Goal: Task Accomplishment & Management: Use online tool/utility

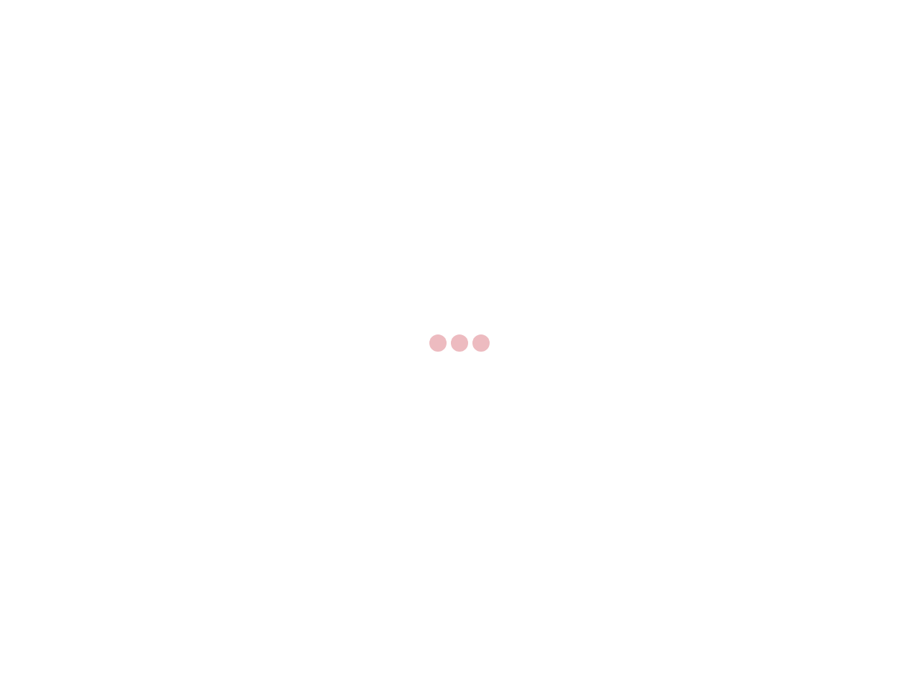
select select "US"
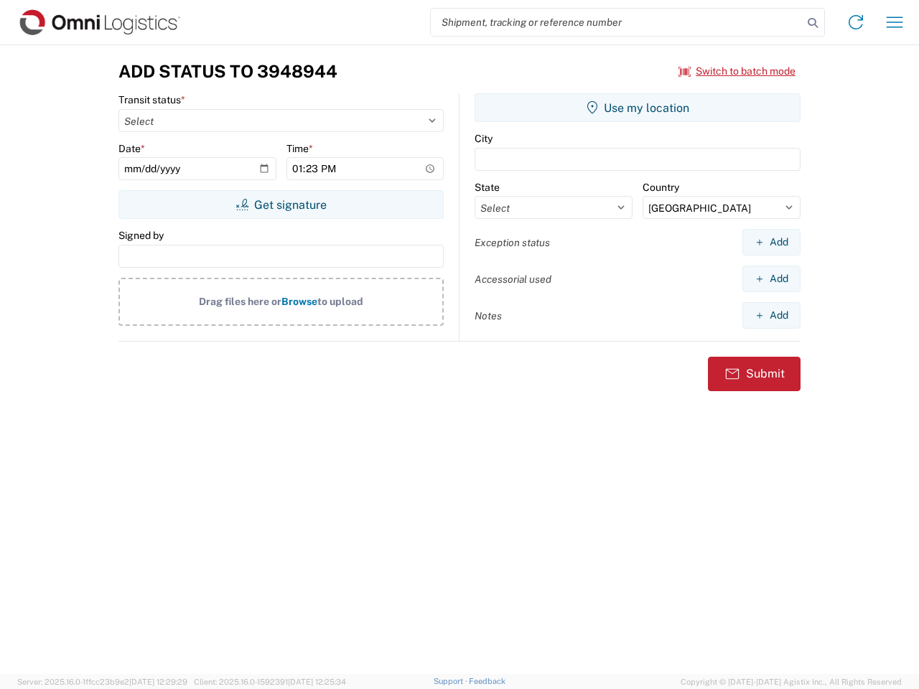
click at [617, 22] on input "search" at bounding box center [617, 22] width 372 height 27
click at [813, 23] on icon at bounding box center [813, 23] width 20 height 20
click at [856, 22] on icon at bounding box center [856, 22] width 23 height 23
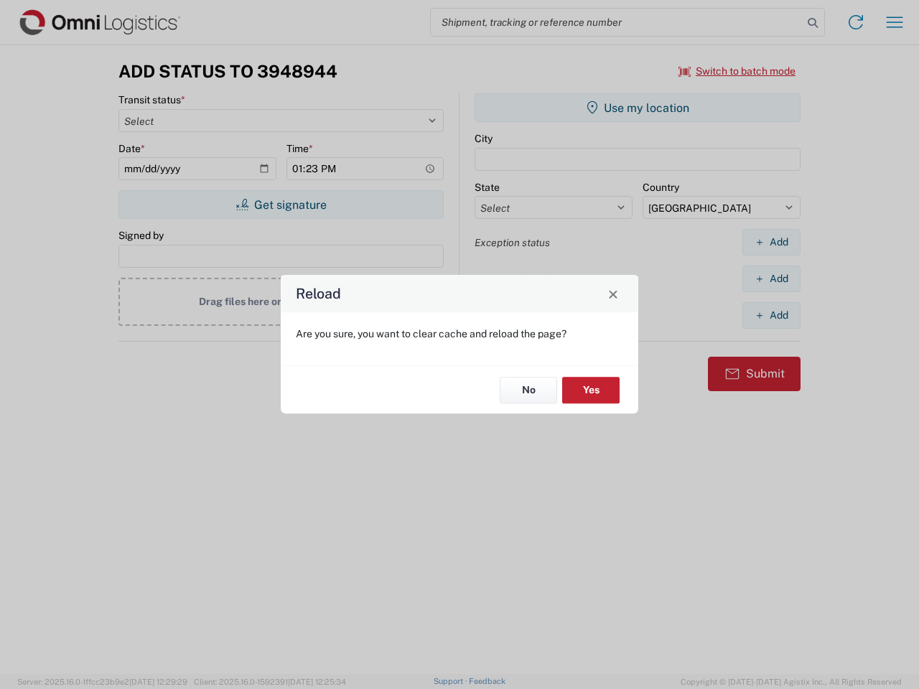
click at [895, 22] on div "Reload Are you sure, you want to clear cache and reload the page? No Yes" at bounding box center [459, 344] width 919 height 689
click at [738, 71] on div "Reload Are you sure, you want to clear cache and reload the page? No Yes" at bounding box center [459, 344] width 919 height 689
click at [281, 205] on div "Reload Are you sure, you want to clear cache and reload the page? No Yes" at bounding box center [459, 344] width 919 height 689
click at [638, 108] on div "Reload Are you sure, you want to clear cache and reload the page? No Yes" at bounding box center [459, 344] width 919 height 689
click at [771, 242] on div "Reload Are you sure, you want to clear cache and reload the page? No Yes" at bounding box center [459, 344] width 919 height 689
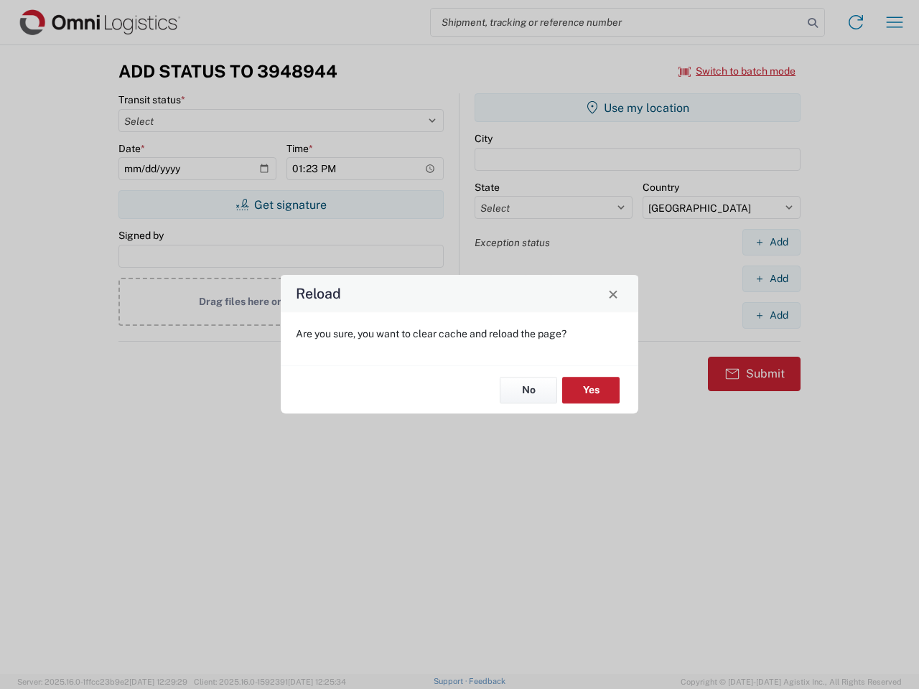
click at [771, 279] on div "Reload Are you sure, you want to clear cache and reload the page? No Yes" at bounding box center [459, 344] width 919 height 689
click at [771, 315] on div "Reload Are you sure, you want to clear cache and reload the page? No Yes" at bounding box center [459, 344] width 919 height 689
